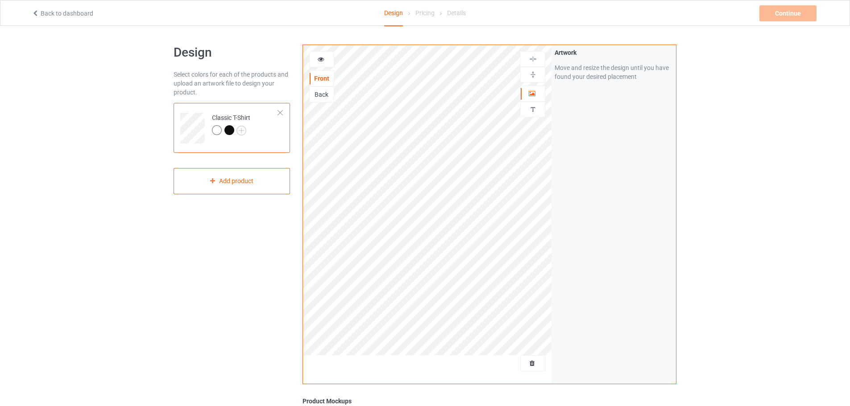
click at [607, 81] on div "Move and resize the design until you have found your desired placement" at bounding box center [614, 72] width 118 height 18
click at [794, 14] on div "Continue Can't create campaign." at bounding box center [788, 13] width 59 height 16
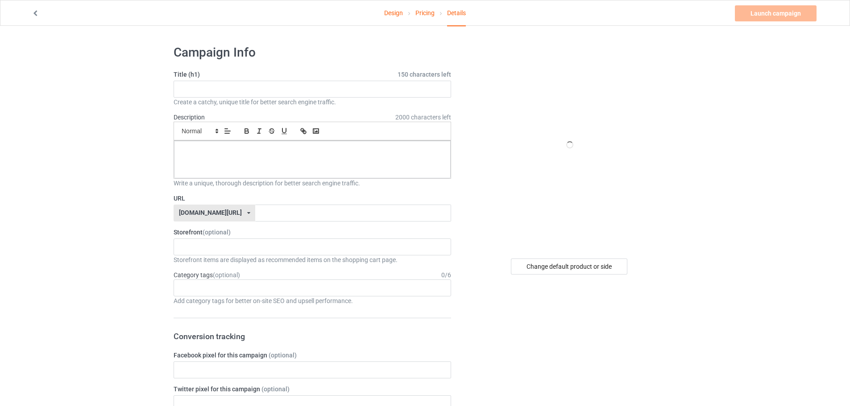
drag, startPoint x: 585, startPoint y: 10, endPoint x: 568, endPoint y: 10, distance: 17.0
